Goal: Task Accomplishment & Management: Complete application form

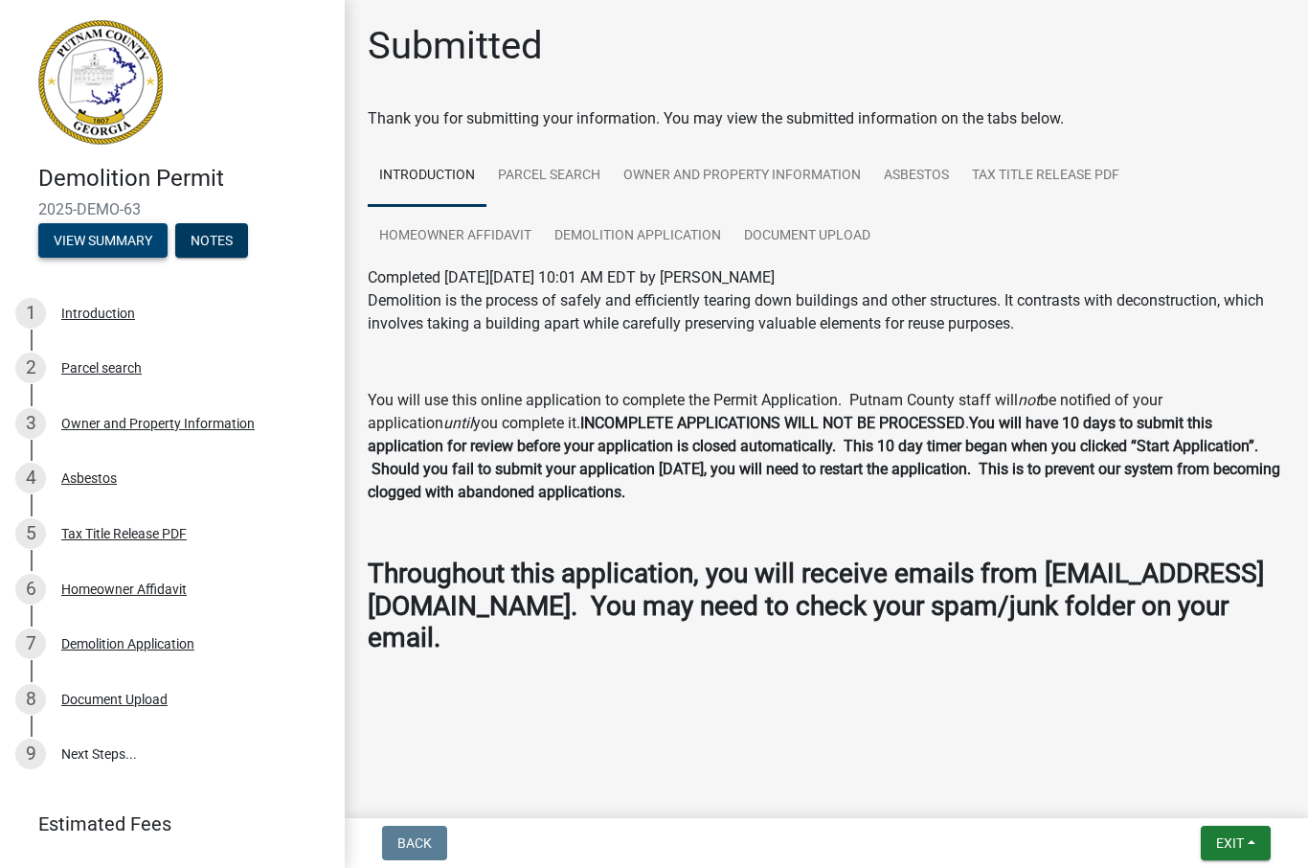
click at [138, 240] on button "View Summary" at bounding box center [102, 240] width 129 height 34
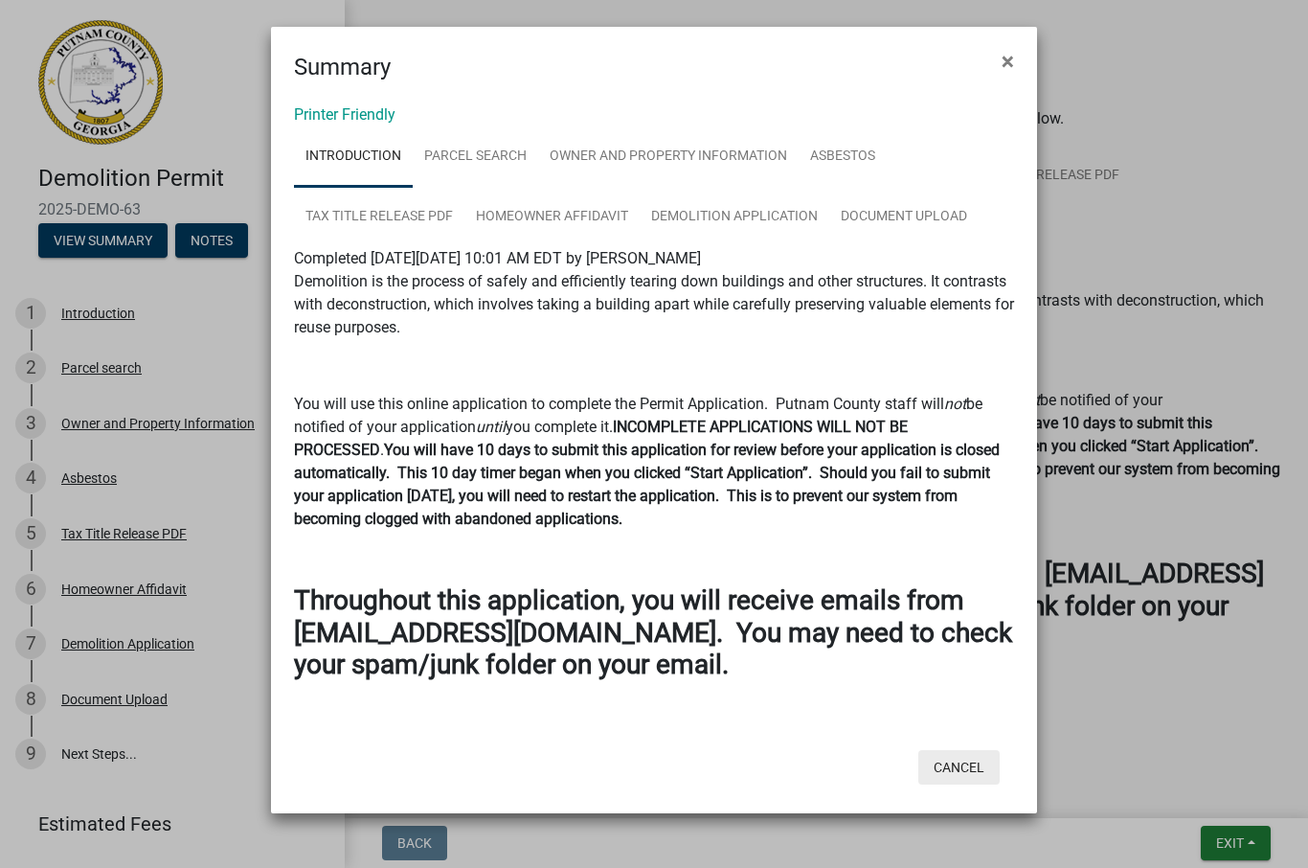
click at [947, 762] on button "Cancel" at bounding box center [958, 767] width 81 height 34
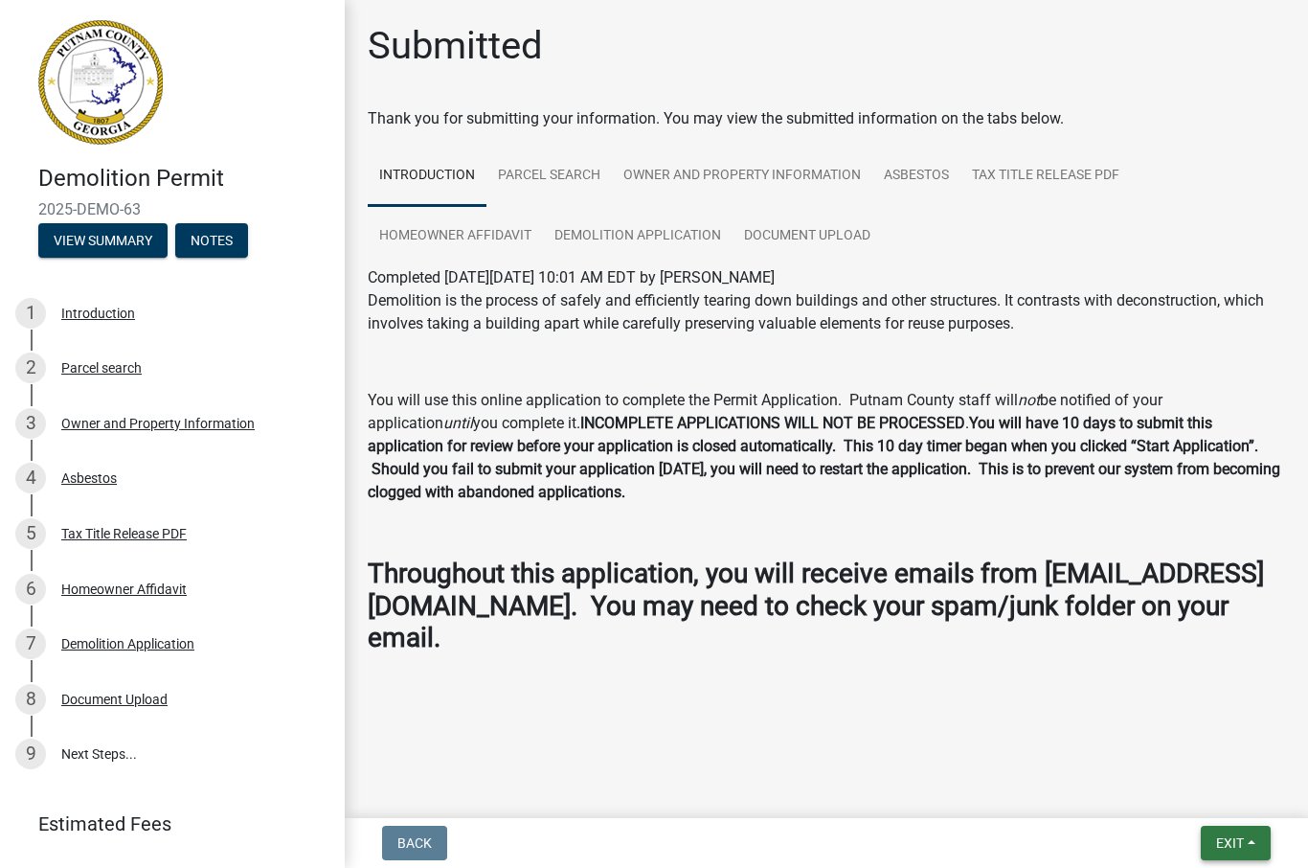
click at [1231, 849] on span "Exit" at bounding box center [1230, 842] width 28 height 15
click at [1191, 797] on button "Save & Exit" at bounding box center [1195, 793] width 153 height 46
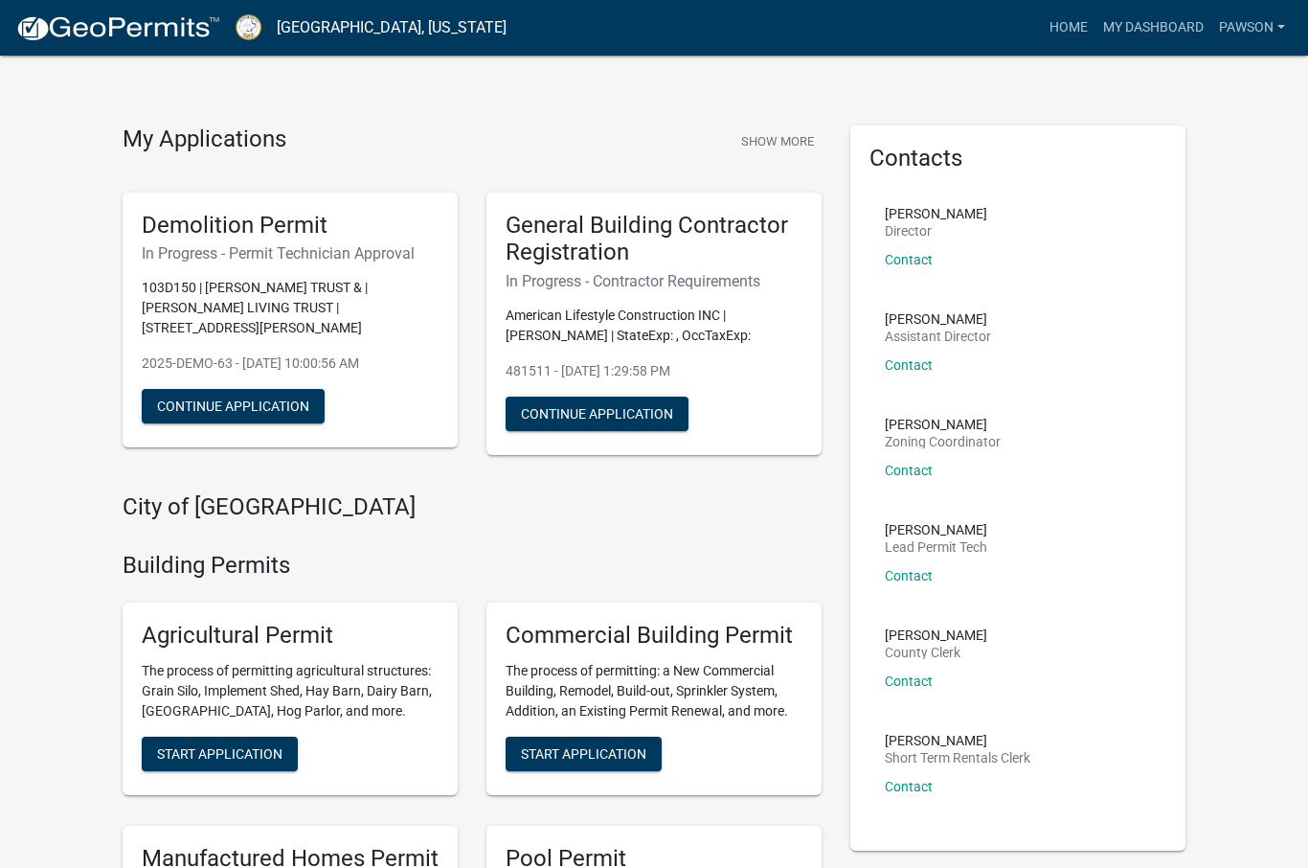
scroll to position [19, 0]
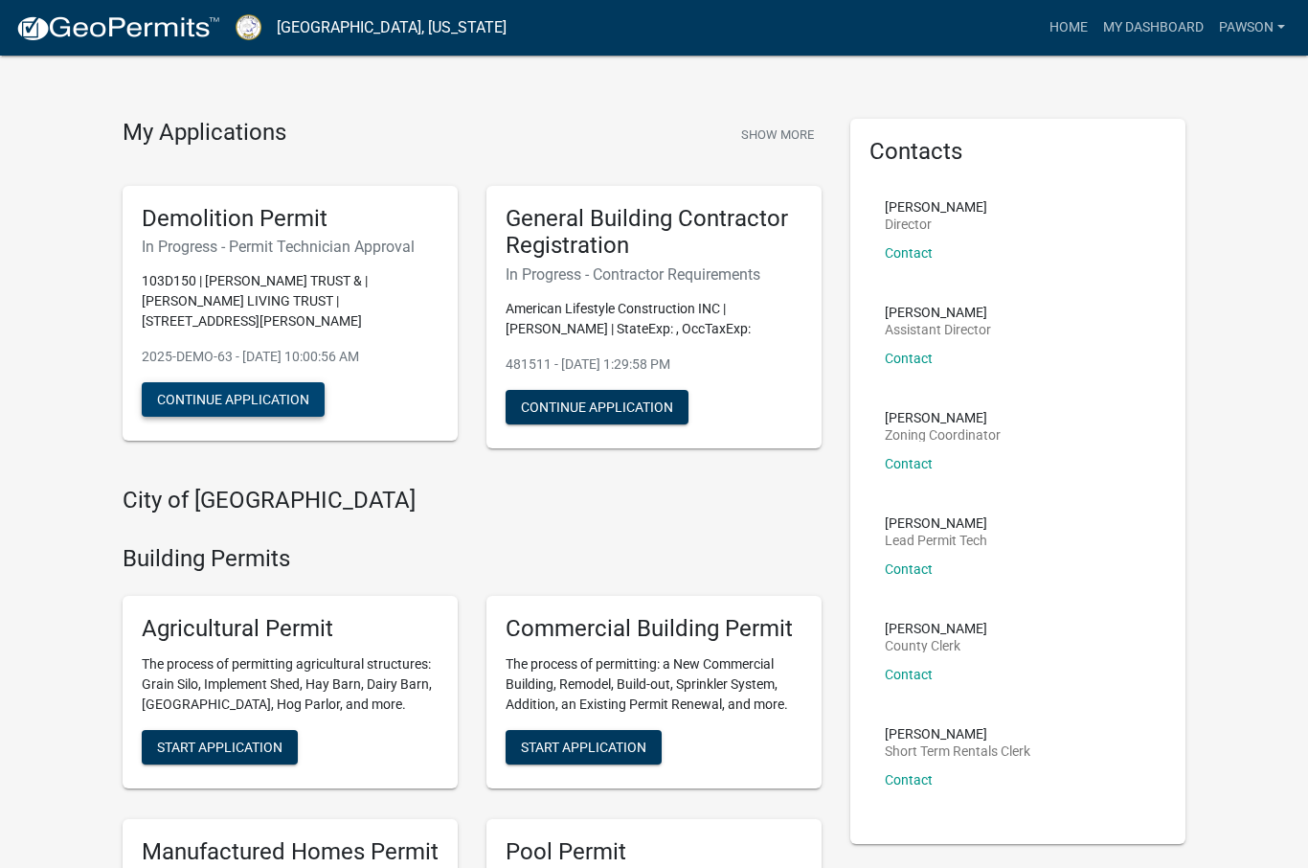
click at [272, 396] on button "Continue Application" at bounding box center [233, 399] width 183 height 34
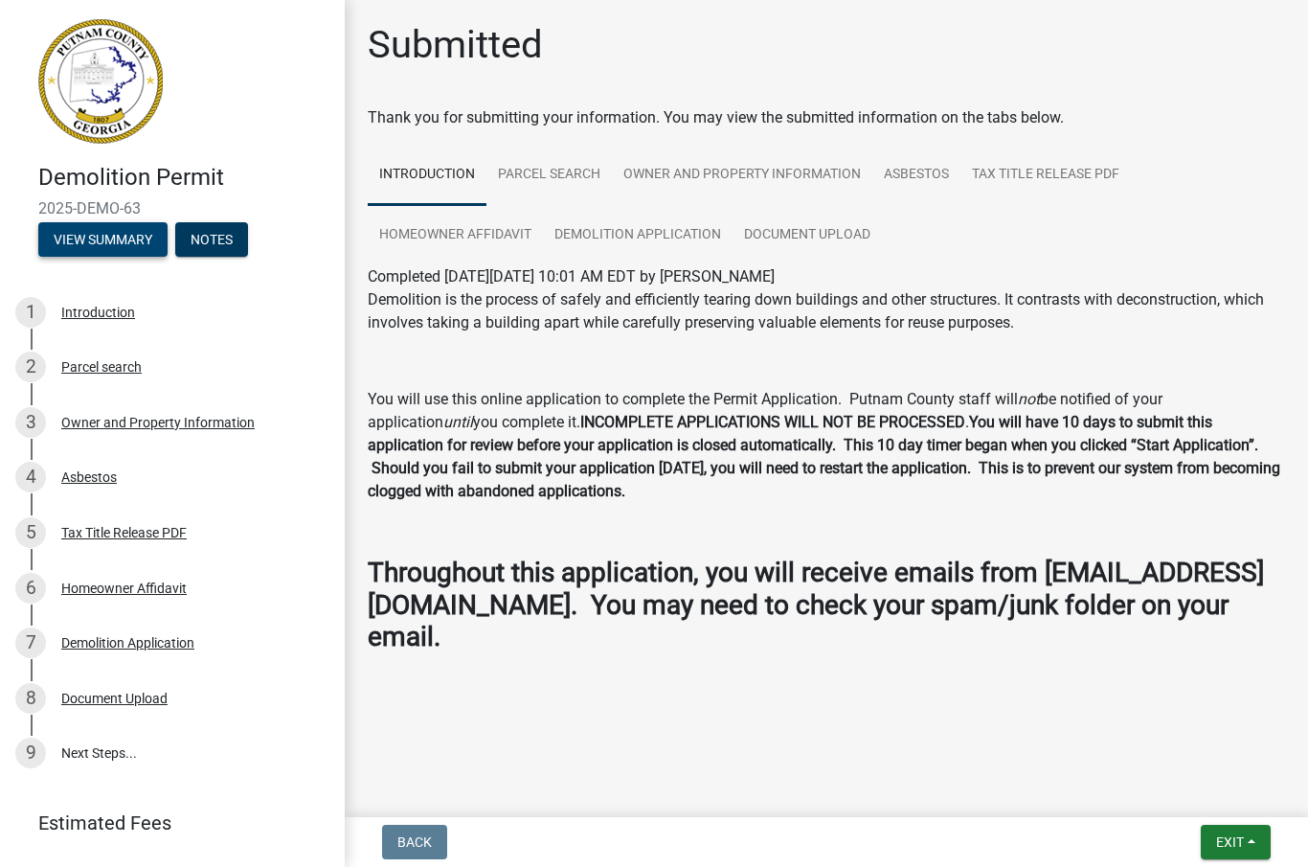
click at [130, 249] on button "View Summary" at bounding box center [102, 240] width 129 height 34
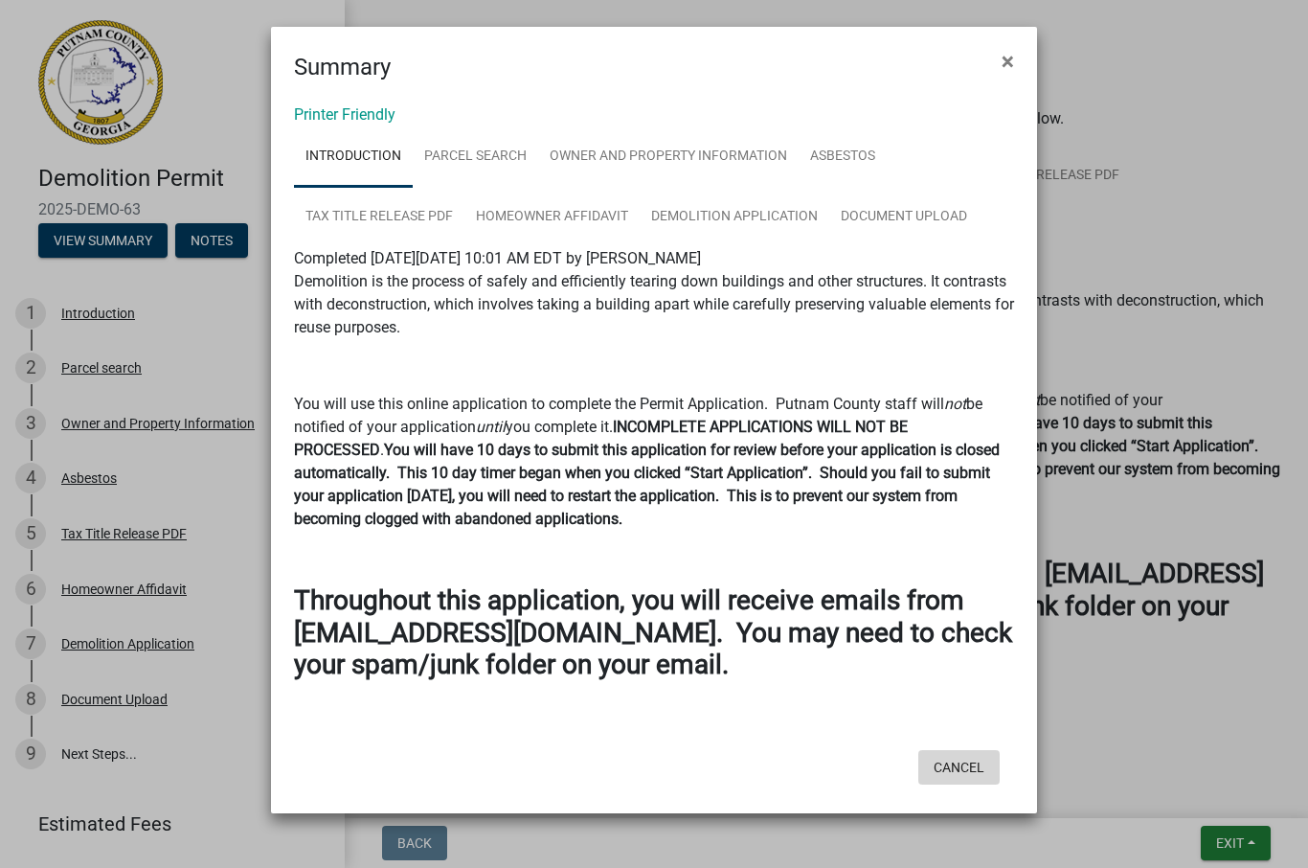
click at [950, 763] on button "Cancel" at bounding box center [958, 767] width 81 height 34
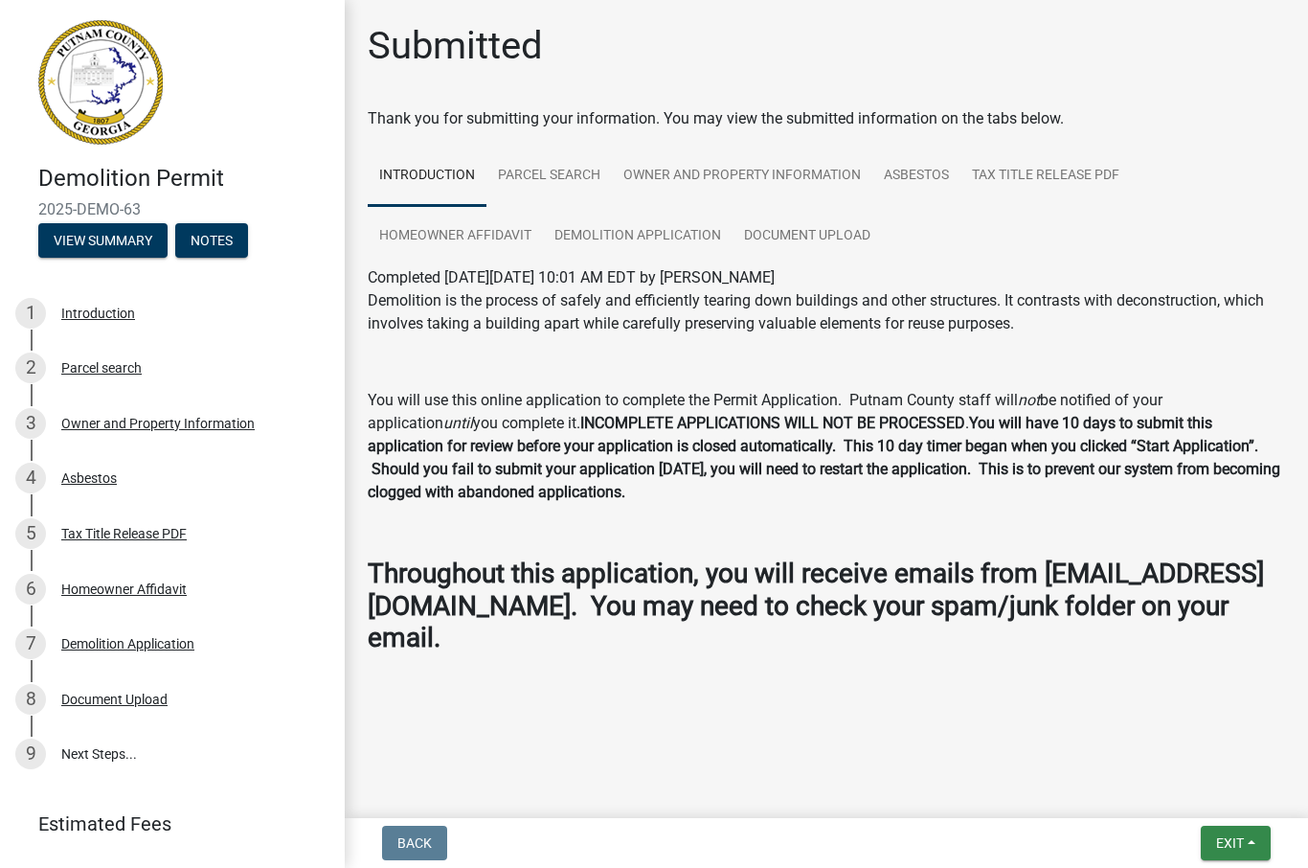
click at [1233, 842] on span "Exit" at bounding box center [1230, 842] width 28 height 15
click at [1190, 798] on button "Save & Exit" at bounding box center [1195, 793] width 153 height 46
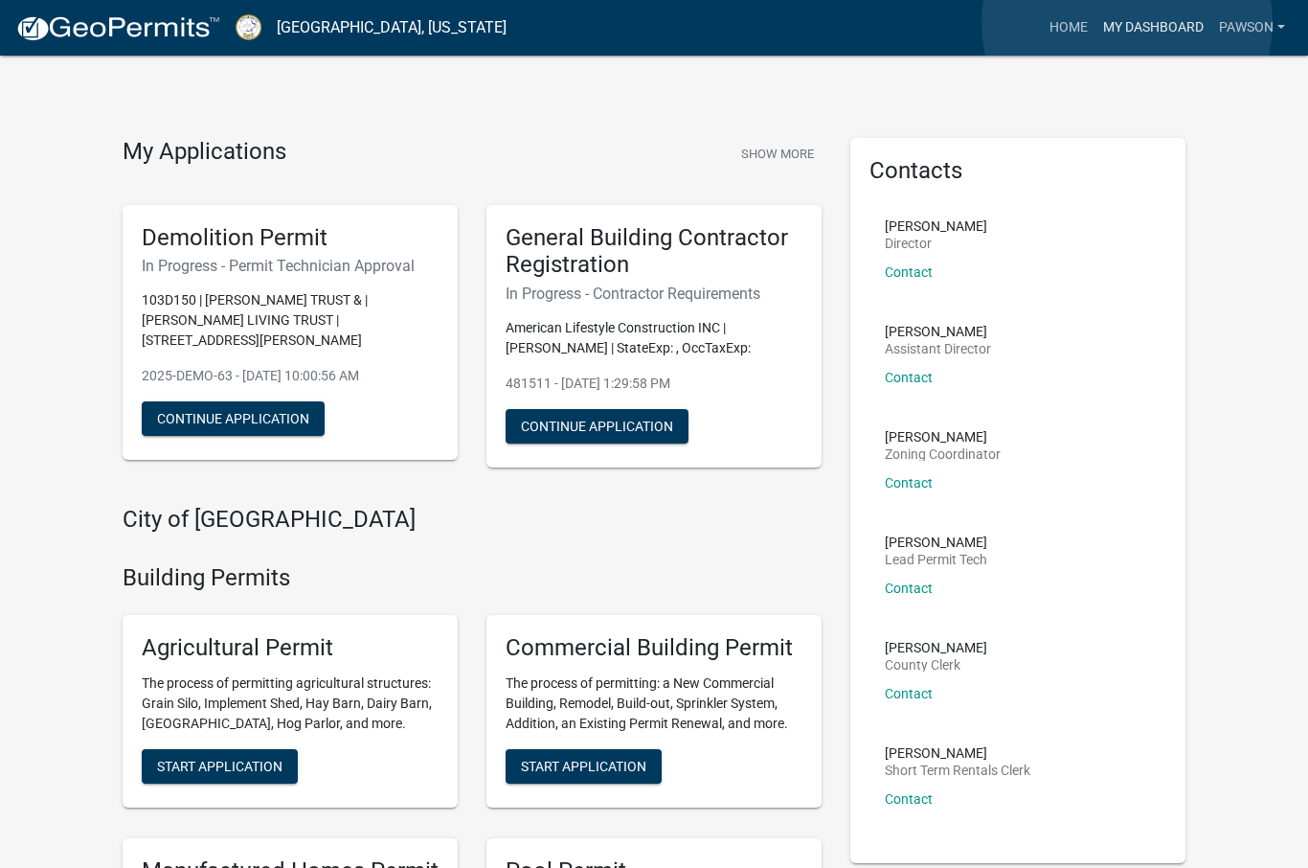
click at [1127, 23] on link "My Dashboard" at bounding box center [1154, 28] width 116 height 36
